Goal: Task Accomplishment & Management: Manage account settings

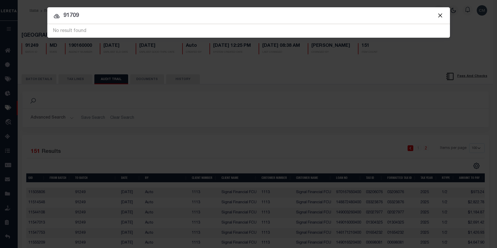
select select "100"
drag, startPoint x: 413, startPoint y: 12, endPoint x: 2, endPoint y: 35, distance: 411.0
click at [2, 35] on div "Include Loans TBM Customers Borrowers Payments (Lender Non-Disb) Payments (Lend…" at bounding box center [248, 124] width 497 height 248
type input "19567"
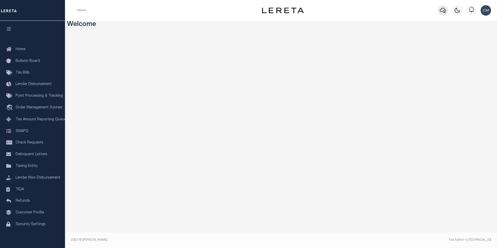
click at [441, 12] on icon "button" at bounding box center [443, 10] width 6 height 6
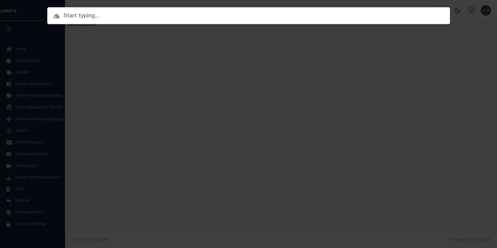
click at [256, 18] on input "text" at bounding box center [248, 16] width 403 height 9
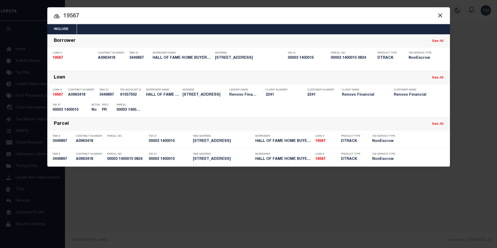
click at [238, 12] on input "19567" at bounding box center [248, 16] width 403 height 9
click at [237, 13] on input "19567" at bounding box center [248, 16] width 403 height 9
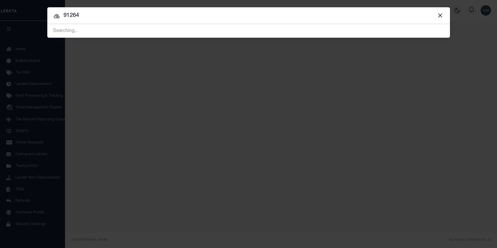
type input "91264"
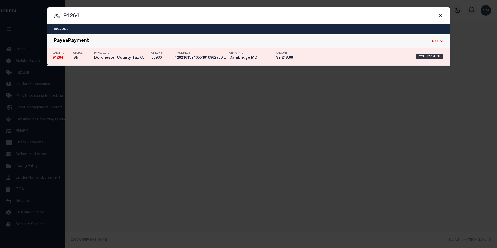
click at [213, 55] on p "Tracking #" at bounding box center [201, 53] width 52 height 3
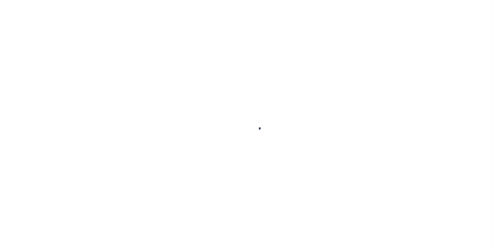
select select "SNT"
type input "[DATE]"
type input "$2,248.06"
select select "CHK"
type input "53930"
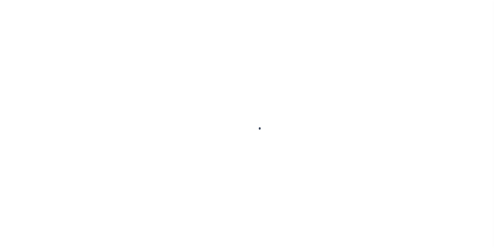
select select "[PERSON_NAME]"
checkbox input "true"
select select "USS"
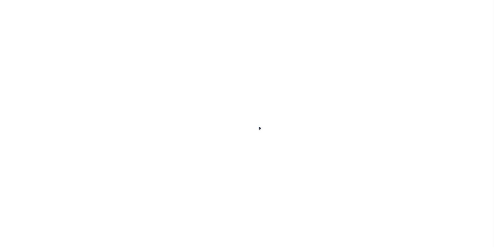
type input "[DATE]"
type input "420216139405540109627008570097"
type input "N"
radio input "true"
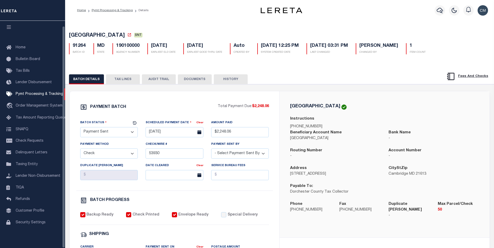
click at [148, 82] on button "AUDIT TRAIL" at bounding box center [159, 79] width 34 height 10
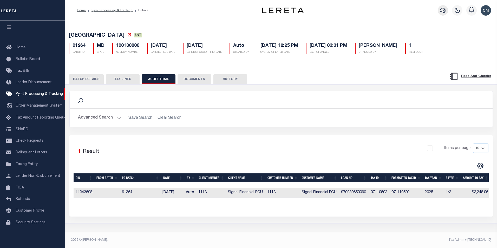
click at [446, 12] on button "button" at bounding box center [443, 10] width 10 height 10
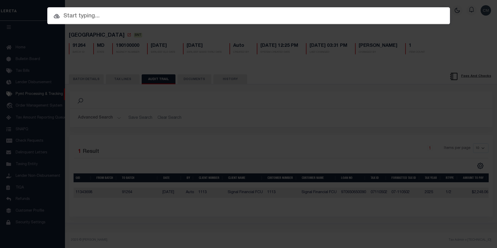
click at [257, 18] on input "text" at bounding box center [248, 16] width 403 height 9
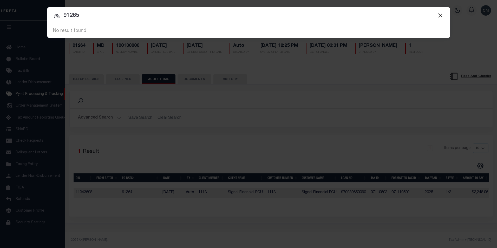
drag, startPoint x: 284, startPoint y: 15, endPoint x: 69, endPoint y: 29, distance: 215.1
click at [69, 29] on span "91265 No result found" at bounding box center [248, 31] width 403 height 14
click at [85, 19] on input "91265" at bounding box center [248, 15] width 403 height 9
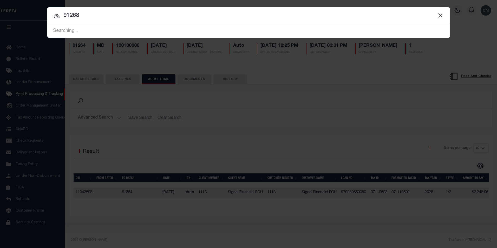
type input "91268"
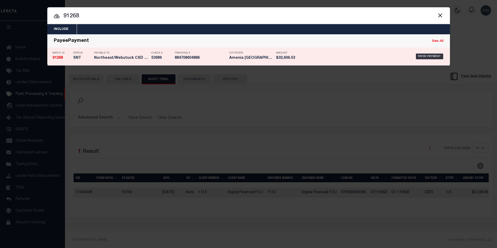
click at [117, 62] on div "Payable To Northeast/Webutuck CSD Tax Coll..." at bounding box center [121, 56] width 55 height 15
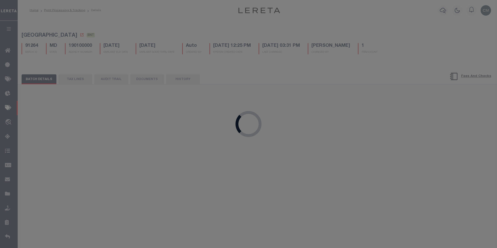
type input "$32,606.53"
type input "53989"
checkbox input "false"
select select "FDX"
type input "884708604886"
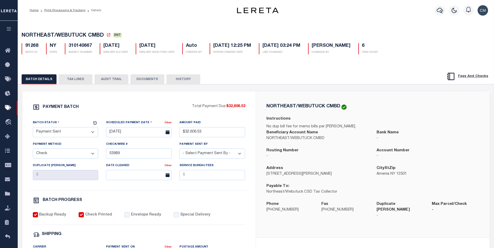
click at [98, 78] on button "AUDIT TRAIL" at bounding box center [111, 79] width 34 height 10
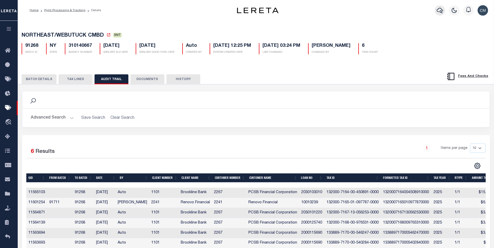
click at [435, 14] on button "button" at bounding box center [439, 10] width 10 height 10
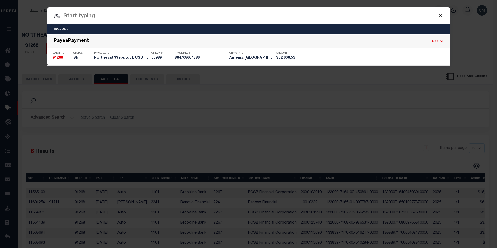
click at [214, 21] on input "text" at bounding box center [248, 16] width 403 height 9
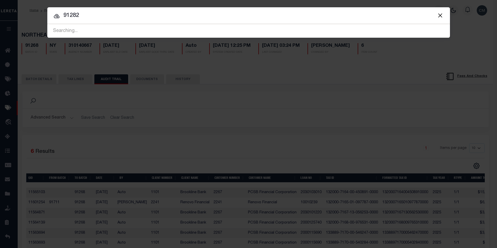
type input "91282"
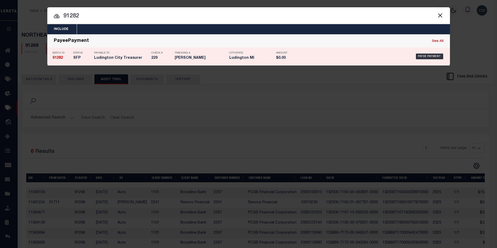
click at [238, 57] on h5 "Ludington MI" at bounding box center [251, 58] width 44 height 4
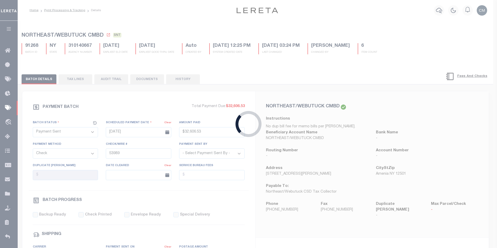
select select "SFP"
type input "[DATE]"
select select
type input "229"
select select
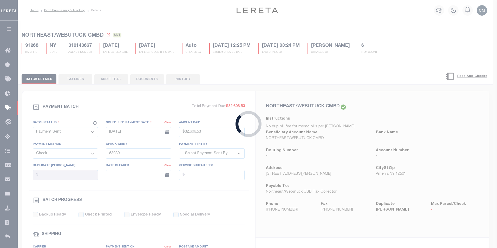
checkbox input "false"
select select
type input "[PERSON_NAME]"
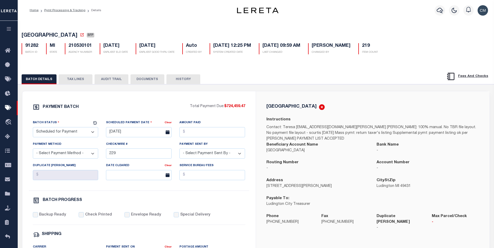
click at [126, 81] on button "AUDIT TRAIL" at bounding box center [111, 79] width 34 height 10
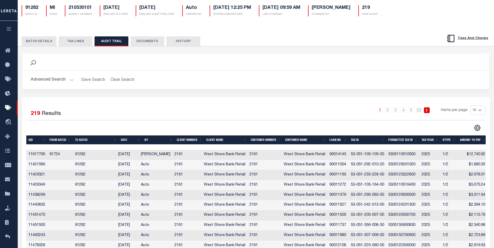
scroll to position [78, 0]
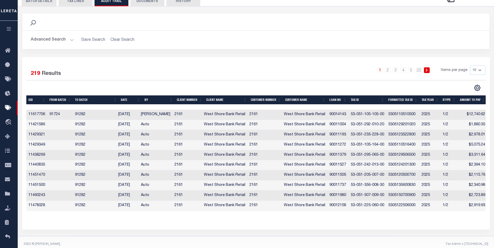
click at [482, 120] on td "$12,740.62" at bounding box center [471, 115] width 29 height 10
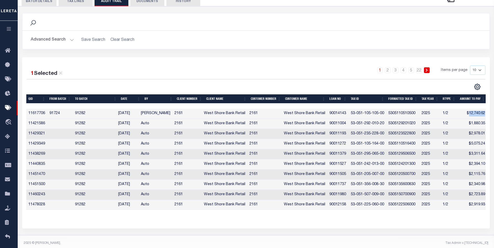
click at [482, 119] on td "$12,740.62" at bounding box center [471, 114] width 29 height 10
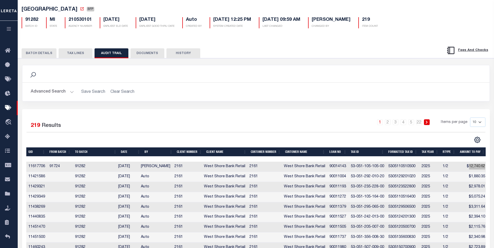
scroll to position [0, 0]
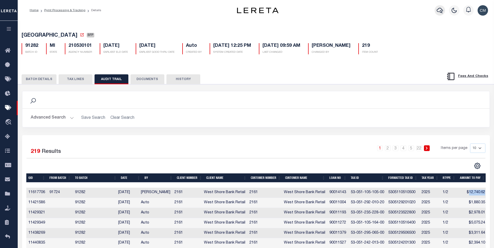
click at [441, 13] on icon "button" at bounding box center [439, 10] width 6 height 6
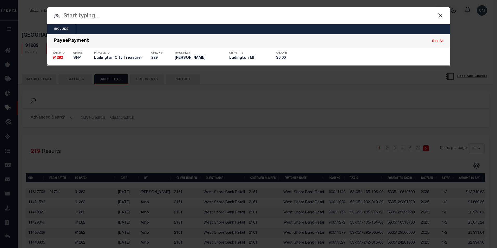
click at [292, 15] on input "text" at bounding box center [248, 16] width 403 height 9
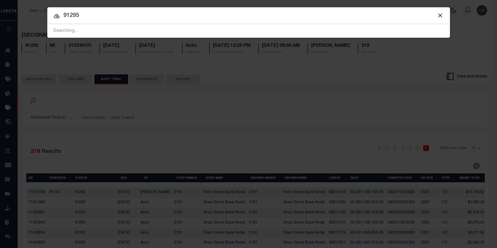
type input "91295"
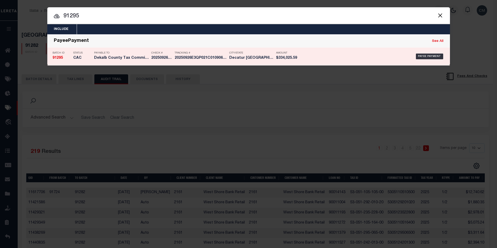
click at [158, 54] on p "Check #" at bounding box center [161, 53] width 21 height 3
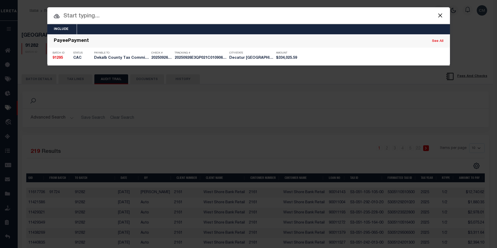
select select "CAC"
type input "[DATE]"
type input "$334,025.59"
select select "TRA"
type input "20250926E3QP021C010906092"
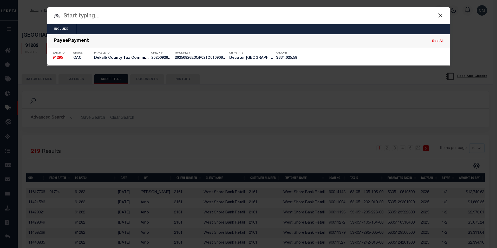
select select "[PERSON_NAME]"
checkbox input "true"
select select "OTH"
type input "[DATE]"
type input "20250926E3QP021C01090609261536"
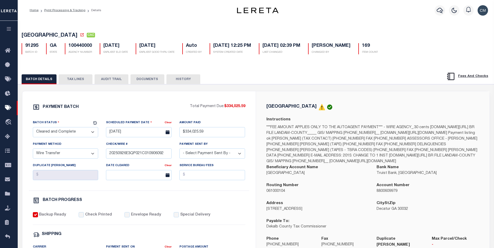
click at [118, 84] on button "AUDIT TRAIL" at bounding box center [111, 79] width 34 height 10
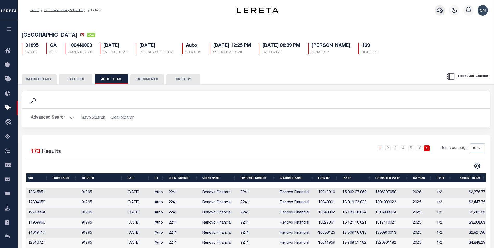
click at [437, 12] on icon "button" at bounding box center [439, 10] width 6 height 6
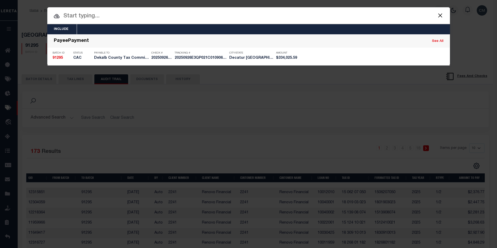
click at [264, 14] on input "text" at bounding box center [248, 16] width 403 height 9
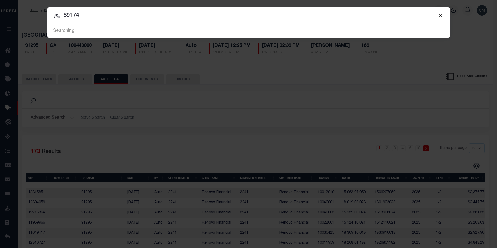
type input "89174"
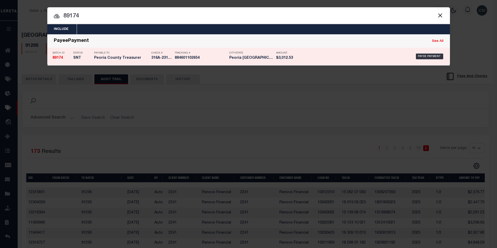
click at [285, 60] on h5 "$3,012.53" at bounding box center [287, 58] width 23 height 4
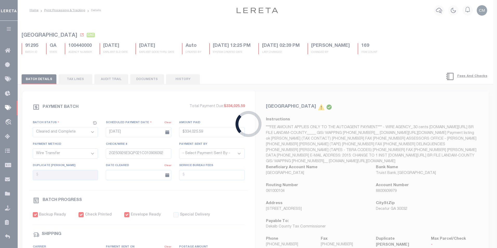
select select "SNT"
type input "[DATE]"
type input "$3,012.53"
select select "CCK"
type input "316A-231601559"
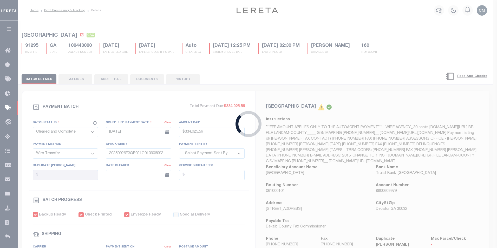
checkbox input "true"
select select "FDX"
type input "[DATE]"
type input "$25.44"
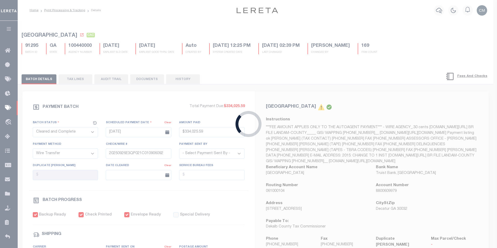
type input "884601102654"
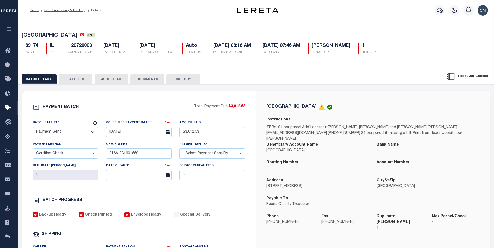
click at [103, 84] on button "AUDIT TRAIL" at bounding box center [111, 79] width 34 height 10
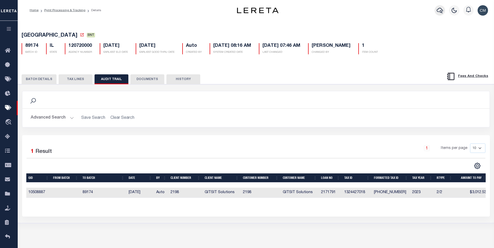
click at [439, 10] on icon "button" at bounding box center [439, 10] width 6 height 6
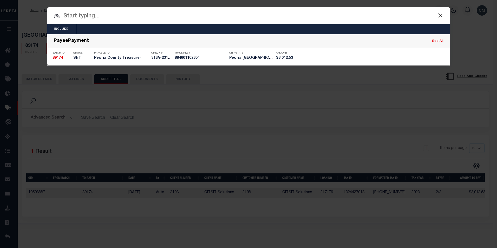
click at [234, 13] on input "text" at bounding box center [248, 16] width 403 height 9
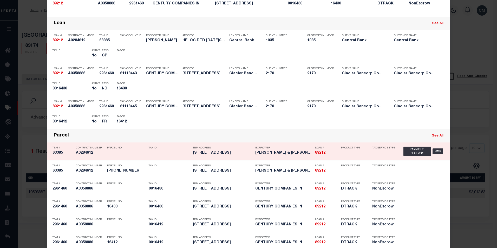
scroll to position [88, 0]
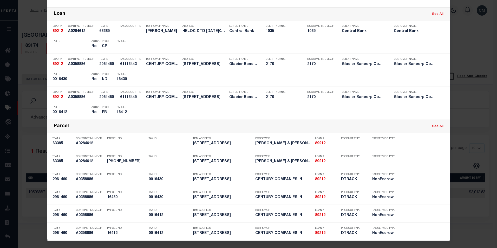
click at [469, 64] on div "Include Loans TBM Customers Borrowers Payments (Lender Non-Disb) Payments (Lend…" at bounding box center [248, 124] width 497 height 248
click at [461, 23] on div "Include Loans TBM Customers Borrowers Payments (Lender Non-Disb) Payments (Lend…" at bounding box center [248, 124] width 497 height 248
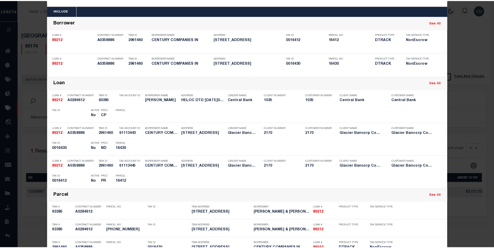
scroll to position [0, 0]
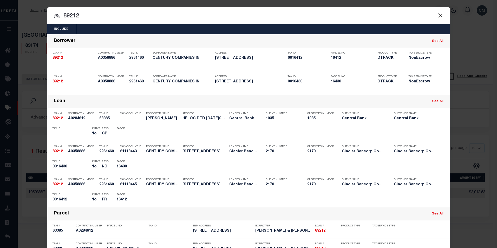
click at [440, 15] on button "Close" at bounding box center [440, 15] width 7 height 7
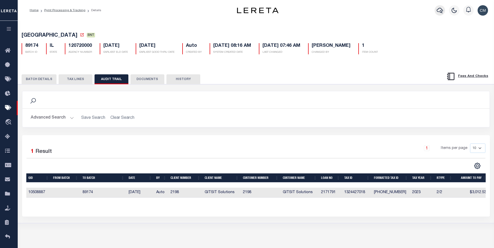
click at [442, 8] on icon "button" at bounding box center [439, 10] width 6 height 6
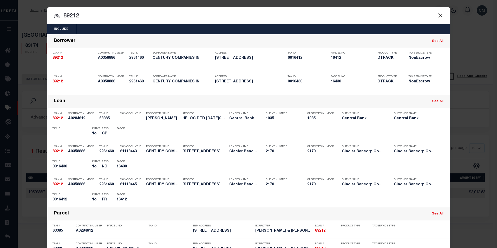
drag, startPoint x: 216, startPoint y: 17, endPoint x: 7, endPoint y: 14, distance: 209.7
click at [6, 14] on div "Include Loans TBM Customers Borrowers Payments (Lender Non-Disb) Payments (Lend…" at bounding box center [248, 124] width 497 height 248
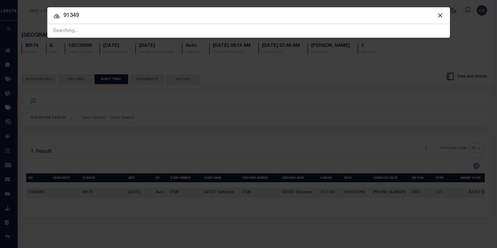
type input "91349"
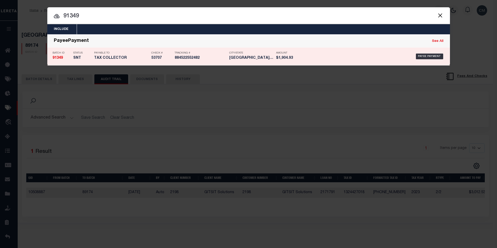
click at [203, 64] on div "Tracking # 884522552482" at bounding box center [201, 56] width 52 height 15
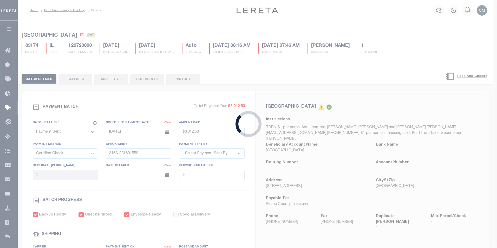
type input "[DATE]"
type input "$1,904.93"
select select "CHK"
type input "53707"
type input "[DATE]"
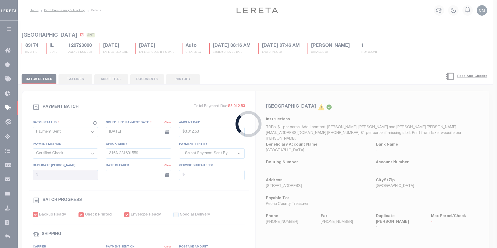
type input "884522552482"
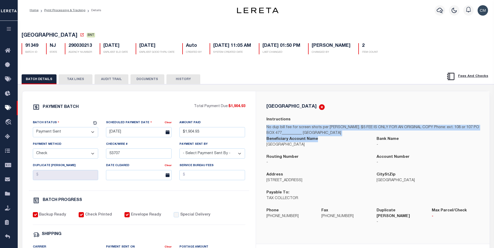
drag, startPoint x: 265, startPoint y: 129, endPoint x: 365, endPoint y: 141, distance: 100.7
click at [365, 141] on div "[GEOGRAPHIC_DATA] Instructions No dup bill fee for screen shots per [PERSON_NAM…" at bounding box center [372, 168] width 221 height 128
click at [348, 135] on p "No dup bill fee for screen shots per [PERSON_NAME]. $5 FEE IS ONLY FOR AN ORIGI…" at bounding box center [372, 130] width 213 height 11
click at [348, 134] on p "No dup bill fee for screen shots per [PERSON_NAME]. $5 FEE IS ONLY FOR AN ORIGI…" at bounding box center [372, 130] width 213 height 11
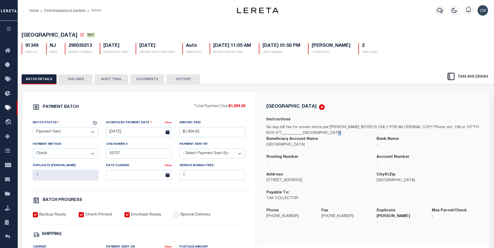
click at [348, 134] on p "No dup bill fee for screen shots per [PERSON_NAME]. $5 FEE IS ONLY FOR AN ORIGI…" at bounding box center [372, 130] width 213 height 11
click at [114, 81] on button "AUDIT TRAIL" at bounding box center [111, 79] width 34 height 10
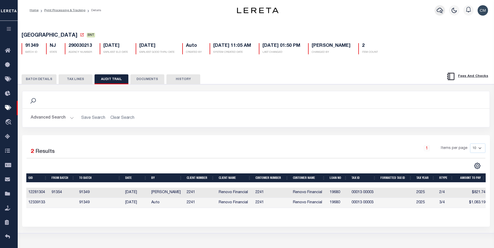
click at [436, 8] on icon "button" at bounding box center [439, 10] width 6 height 6
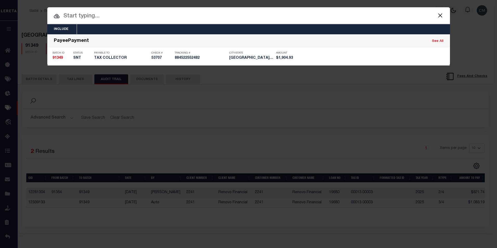
drag, startPoint x: 178, startPoint y: 21, endPoint x: 170, endPoint y: 15, distance: 9.6
click at [178, 22] on div "Include Loans TBM Customers Borrowers Payments (Lender Non-Disb) Payments (Lend…" at bounding box center [248, 36] width 403 height 58
type input "91360"
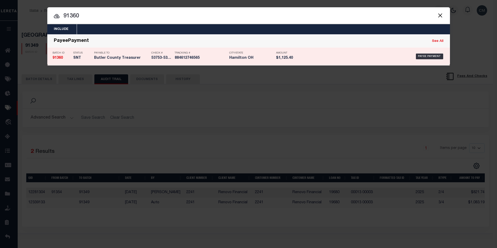
click at [355, 60] on div "Payee Payment" at bounding box center [373, 56] width 143 height 15
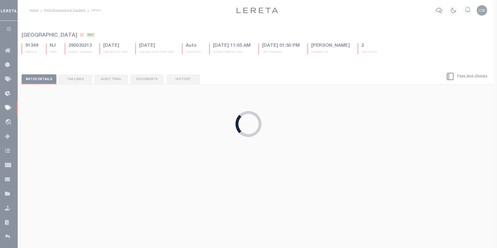
select select "CAC"
type input "[DATE]"
type input "$1,125.4"
type input "53753-53754"
select select "[PERSON_NAME]"
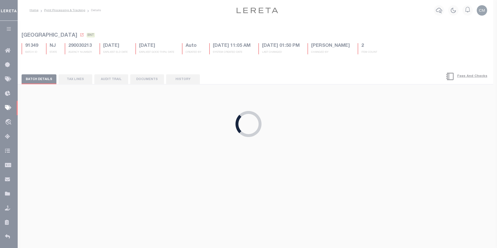
type input "[DATE]"
type input "$9.65"
type input "884612746565"
select select "37"
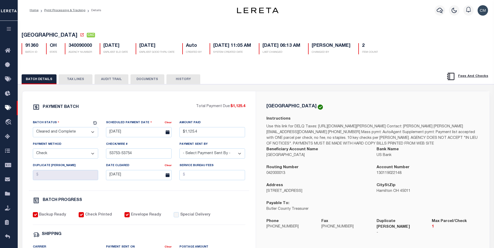
click at [111, 80] on button "AUDIT TRAIL" at bounding box center [111, 79] width 34 height 10
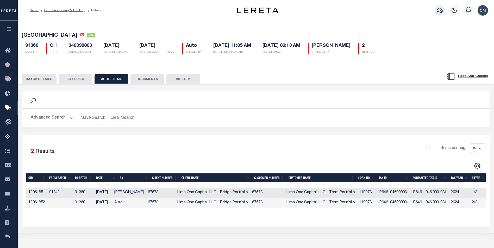
click at [443, 12] on button "button" at bounding box center [439, 10] width 10 height 10
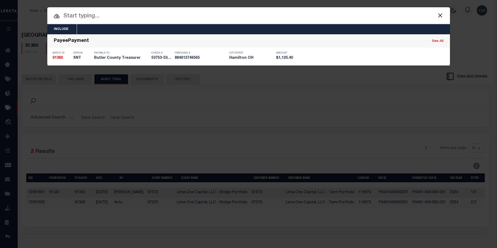
click at [183, 21] on input "text" at bounding box center [248, 16] width 403 height 9
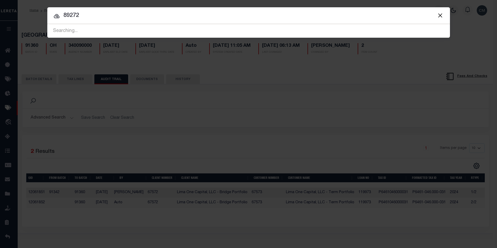
type input "89272"
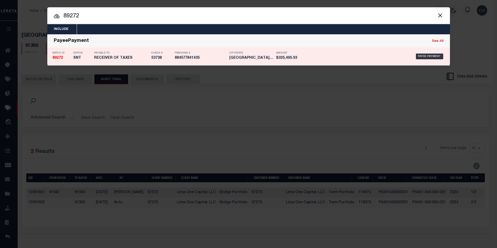
click at [235, 55] on p "City/State" at bounding box center [251, 53] width 44 height 3
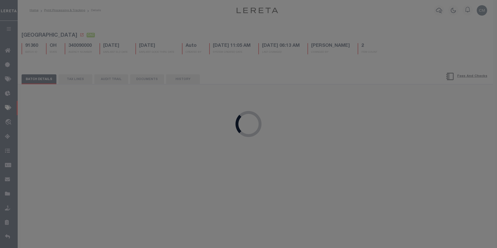
select select "SNT"
type input "[DATE]"
type input "$325,495.93"
type input "53738"
select select "[PERSON_NAME]"
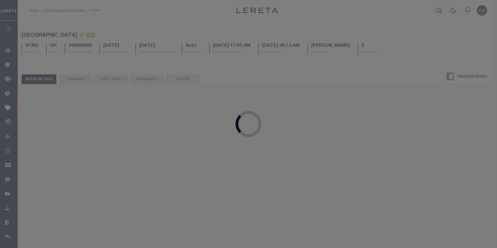
type input "[DATE]"
type input "884577841435"
select select
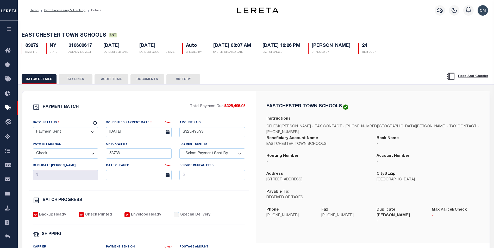
click at [109, 84] on button "AUDIT TRAIL" at bounding box center [111, 79] width 34 height 10
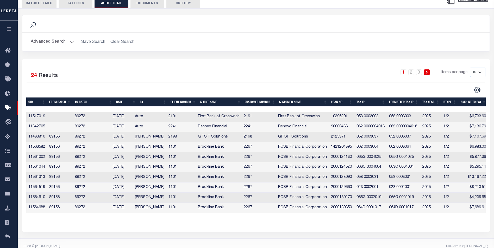
scroll to position [78, 0]
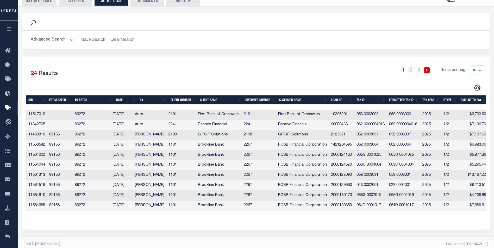
click at [59, 137] on td "89156" at bounding box center [59, 135] width 25 height 10
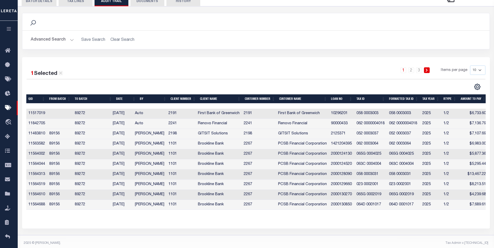
click at [59, 137] on td "89156" at bounding box center [59, 134] width 25 height 10
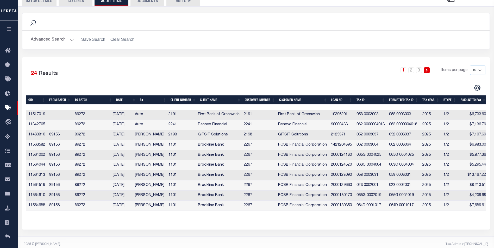
click at [57, 137] on td "89156" at bounding box center [59, 135] width 25 height 10
click at [480, 74] on select "10 25 50 100" at bounding box center [477, 70] width 15 height 9
select select "100"
click at [470, 67] on select "10 25 50 100" at bounding box center [477, 70] width 15 height 9
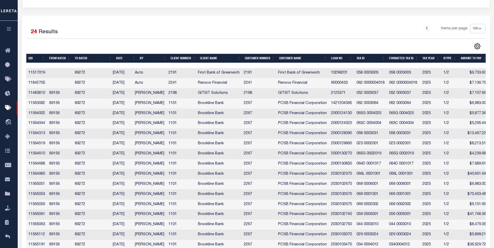
scroll to position [119, 0]
click at [471, 94] on td "$7,107.69" at bounding box center [472, 94] width 29 height 10
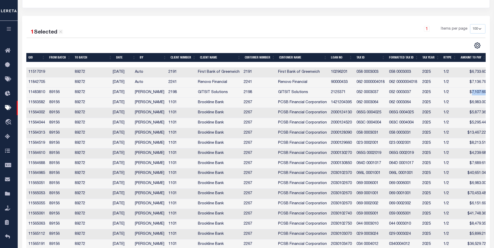
click at [471, 94] on td "$7,107.69" at bounding box center [472, 93] width 29 height 10
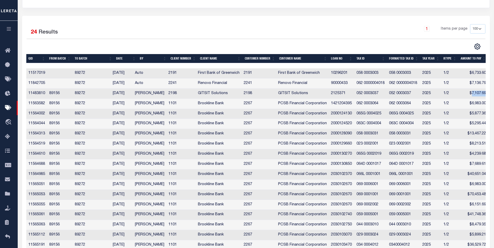
scroll to position [93, 0]
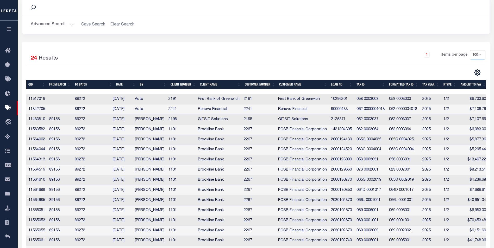
drag, startPoint x: 285, startPoint y: 53, endPoint x: 280, endPoint y: 60, distance: 9.4
click at [286, 55] on div "1 Selected 24 Results 1 Items per page 10 25 50 100" at bounding box center [255, 199] width 467 height 314
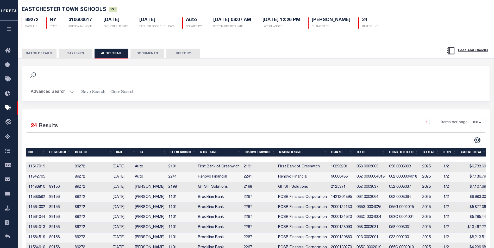
scroll to position [0, 0]
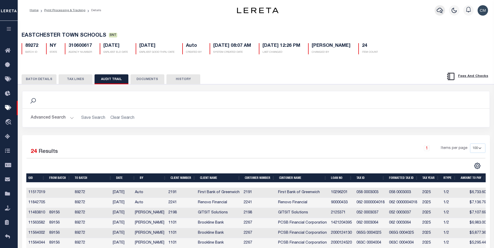
click at [436, 8] on button "button" at bounding box center [439, 10] width 10 height 10
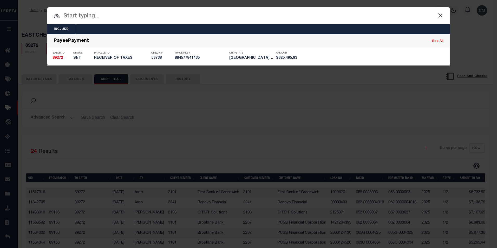
click at [255, 18] on input "text" at bounding box center [248, 16] width 403 height 9
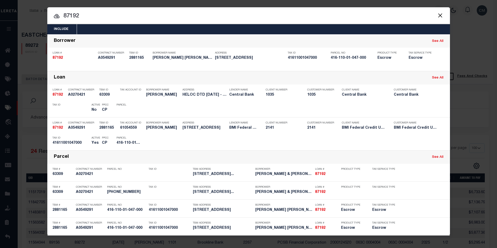
drag, startPoint x: 240, startPoint y: 18, endPoint x: -1, endPoint y: 10, distance: 241.3
click at [0, 10] on html "Home Pymt Processing & Tracking Details" at bounding box center [248, 236] width 497 height 472
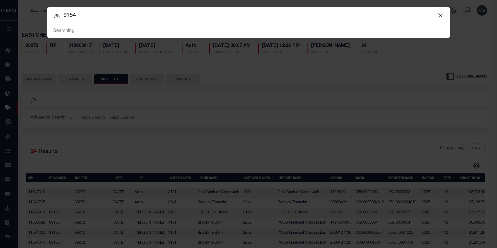
type input "91540"
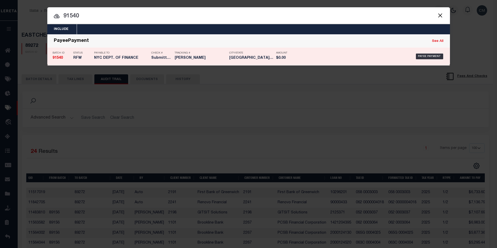
click at [203, 55] on p "Tracking #" at bounding box center [201, 53] width 52 height 3
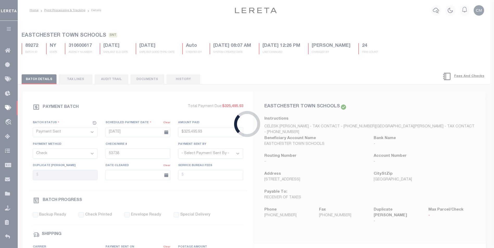
select select "RFW"
type input "[DATE]"
select select "TRA"
type input "Submitted to Acct [DATE]"
select select
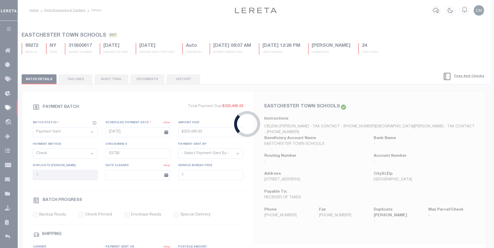
checkbox input "false"
select select
type input "[PERSON_NAME]"
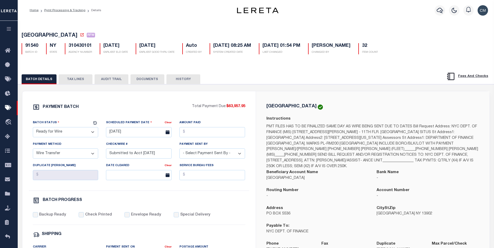
click at [98, 81] on button "AUDIT TRAIL" at bounding box center [111, 79] width 34 height 10
select select "100"
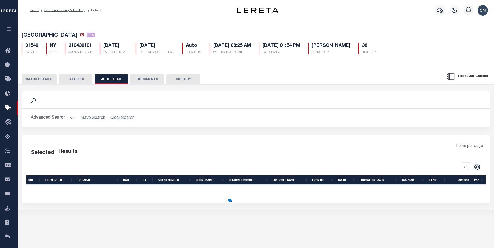
select select "100"
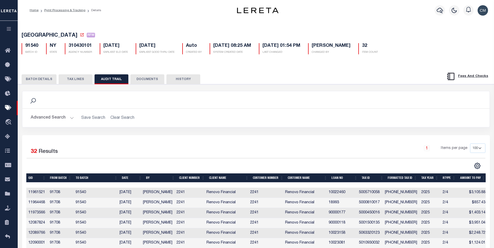
click at [434, 12] on div at bounding box center [439, 10] width 14 height 18
click at [437, 12] on icon "button" at bounding box center [439, 10] width 6 height 6
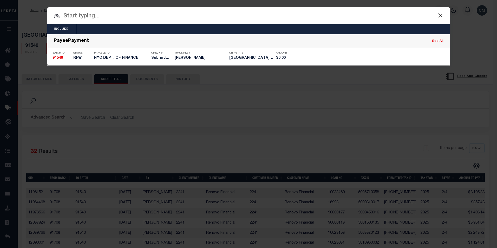
click at [218, 18] on input "text" at bounding box center [248, 16] width 403 height 9
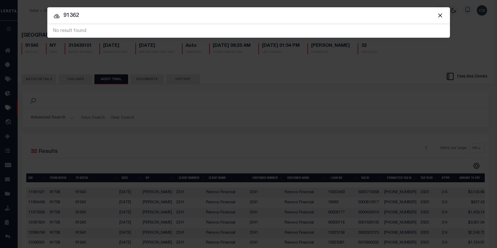
drag, startPoint x: 268, startPoint y: 15, endPoint x: 53, endPoint y: 33, distance: 216.0
click at [53, 33] on span "91362 91540 No result found" at bounding box center [248, 31] width 403 height 14
type input "91683"
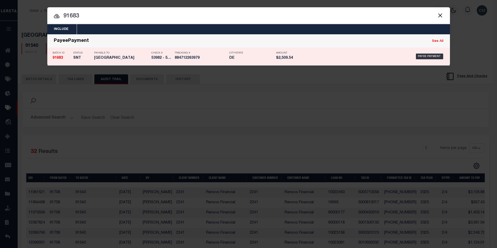
click at [321, 60] on div "Payee Payment" at bounding box center [373, 56] width 143 height 15
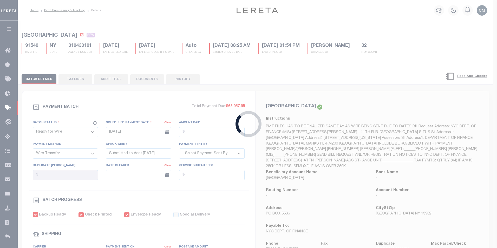
select select "SNT"
type input "[DATE]"
type input "$2,509.54"
select select "CHK"
type input "53982 - 53983"
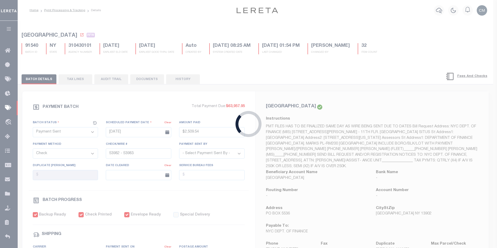
select select "[PERSON_NAME]"
checkbox input "true"
select select "FDX"
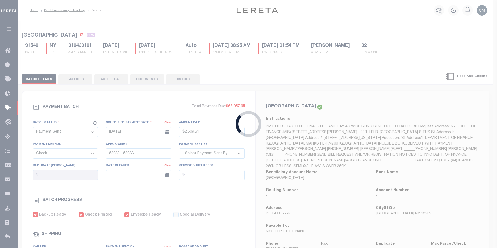
type input "[DATE]"
type input "$72.35"
type input "884712263979"
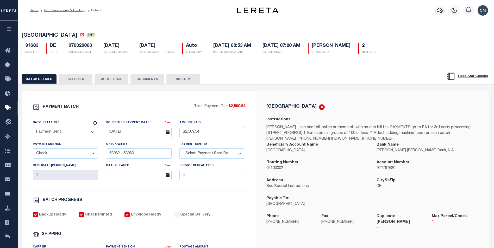
click at [117, 82] on button "AUDIT TRAIL" at bounding box center [111, 79] width 34 height 10
select select "100"
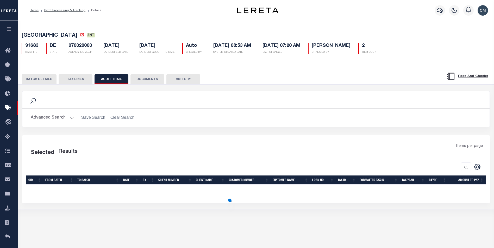
select select "100"
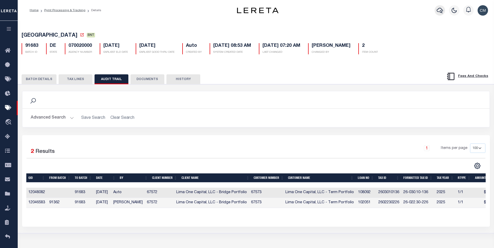
click at [439, 14] on icon "button" at bounding box center [439, 10] width 6 height 6
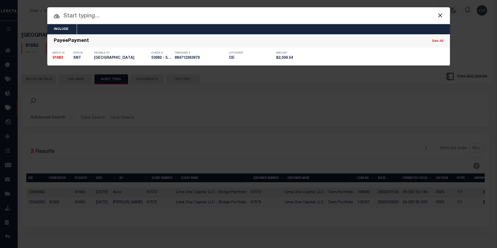
click at [179, 15] on input "text" at bounding box center [248, 16] width 403 height 9
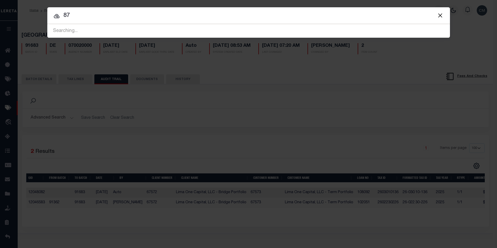
type input "8"
type input "91540"
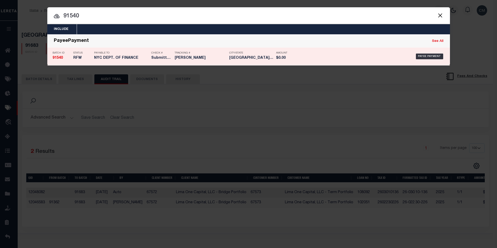
click at [185, 49] on div "Tracking # [PERSON_NAME]" at bounding box center [201, 56] width 52 height 15
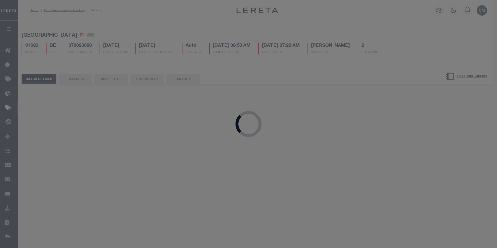
select select "RFW"
type input "[DATE]"
select select "TRA"
type input "Submitted to Acct [DATE]"
select select
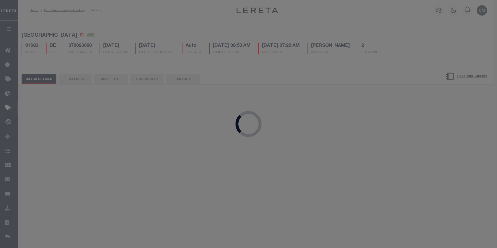
checkbox input "false"
select select
type input "[PERSON_NAME]"
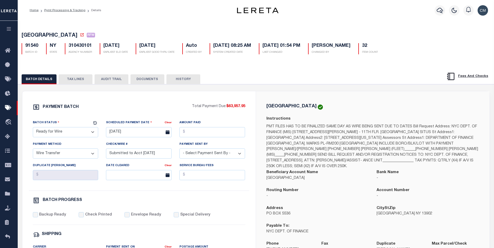
click at [105, 82] on button "AUDIT TRAIL" at bounding box center [111, 79] width 34 height 10
select select "100"
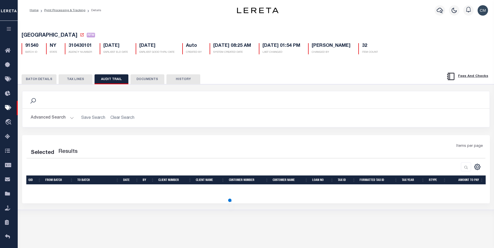
select select "100"
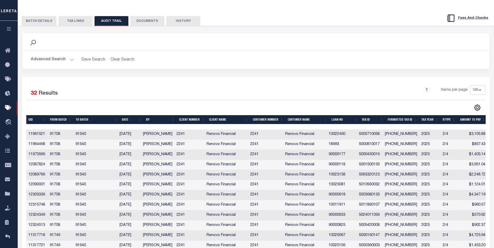
scroll to position [18, 0]
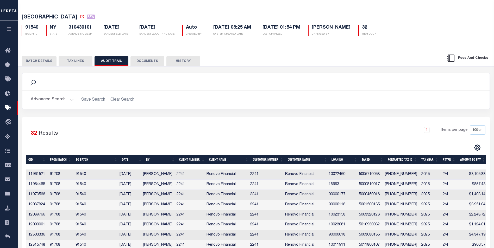
click at [457, 104] on h2 "Advanced Search Save Search Clear Search" at bounding box center [256, 100] width 458 height 10
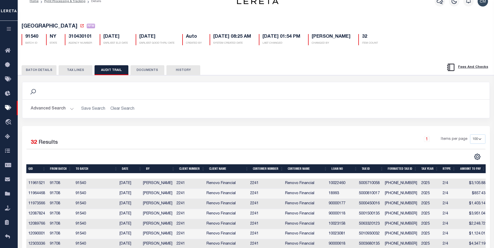
scroll to position [0, 0]
